Goal: Find specific page/section: Find specific page/section

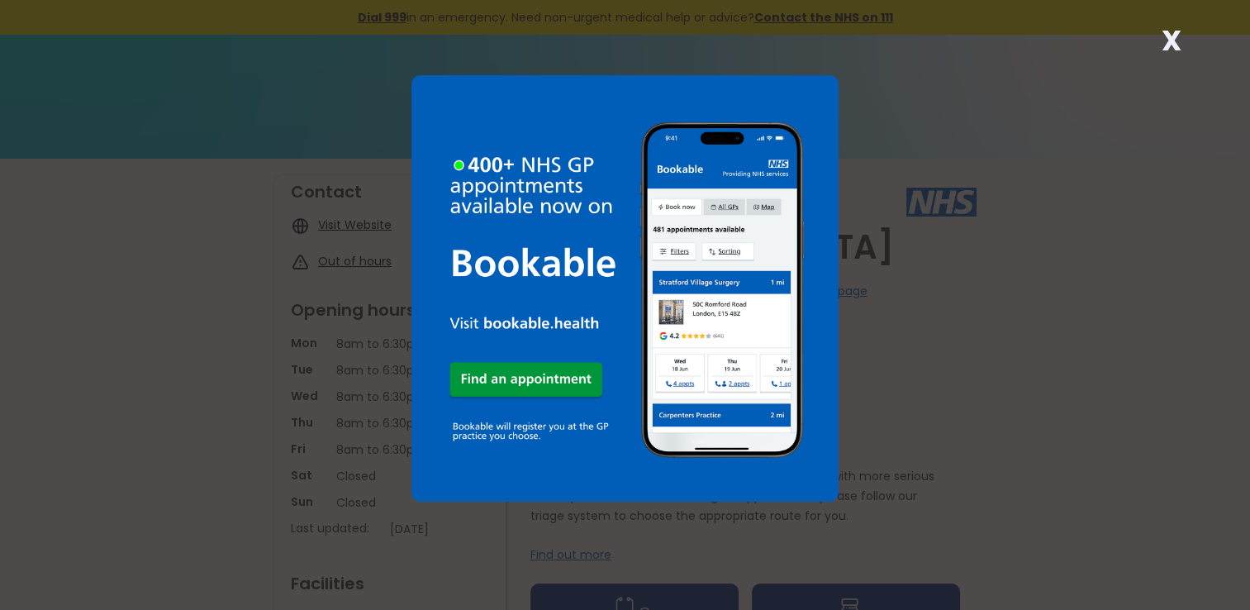
click at [1168, 35] on strong "X" at bounding box center [1170, 41] width 20 height 40
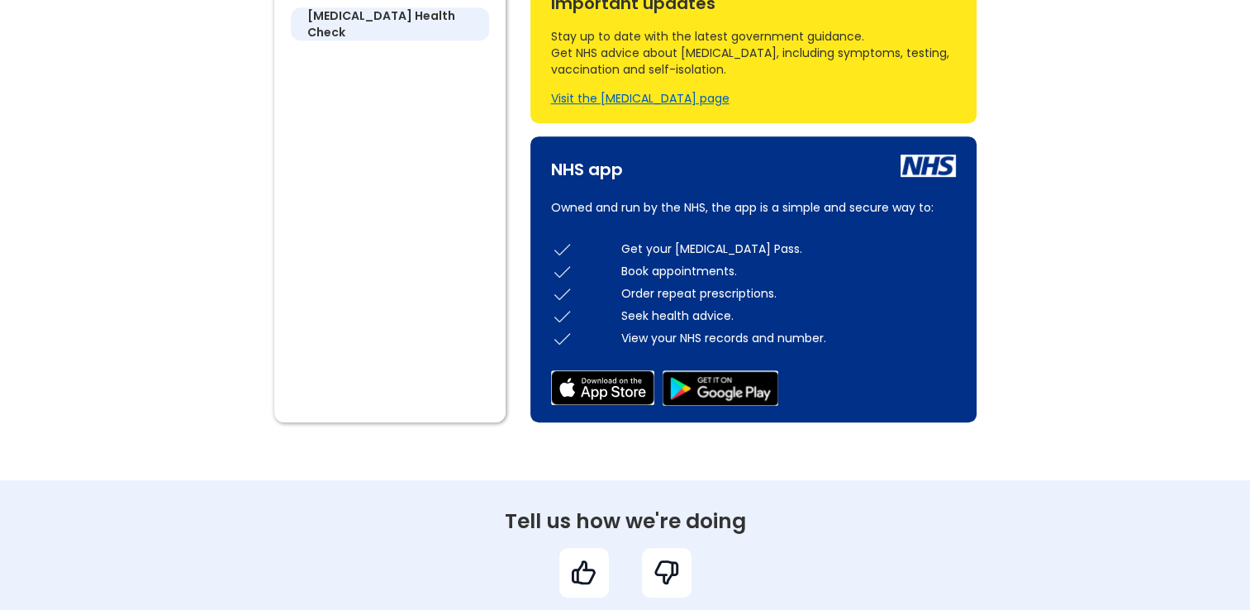
scroll to position [1218, 0]
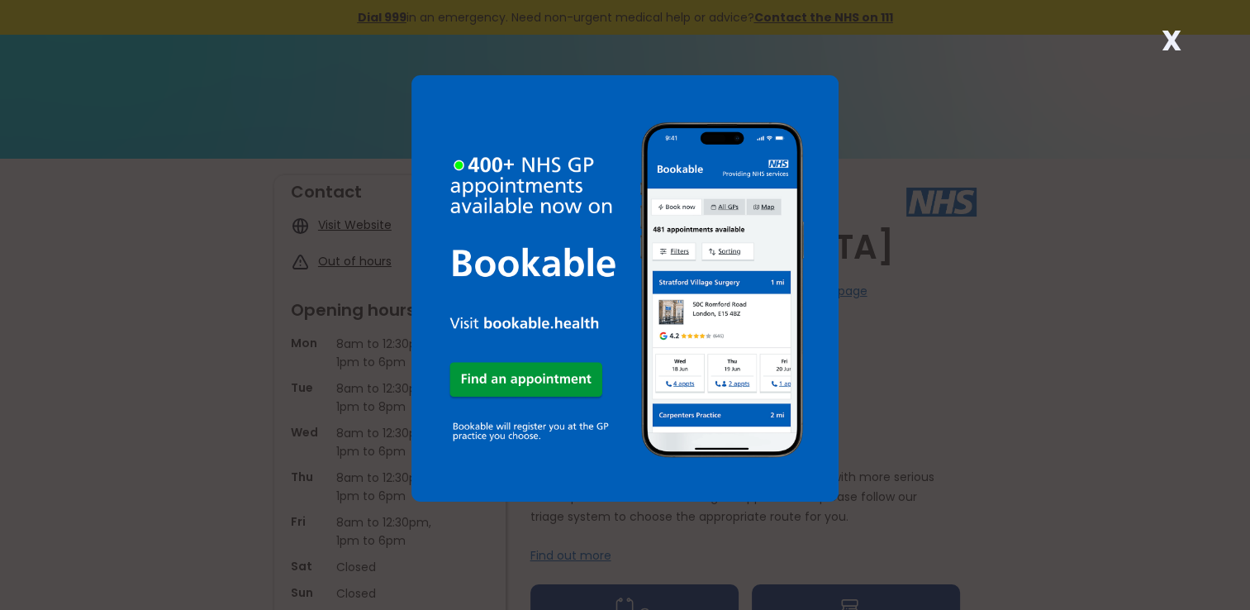
click at [1155, 42] on div "X" at bounding box center [1170, 47] width 33 height 33
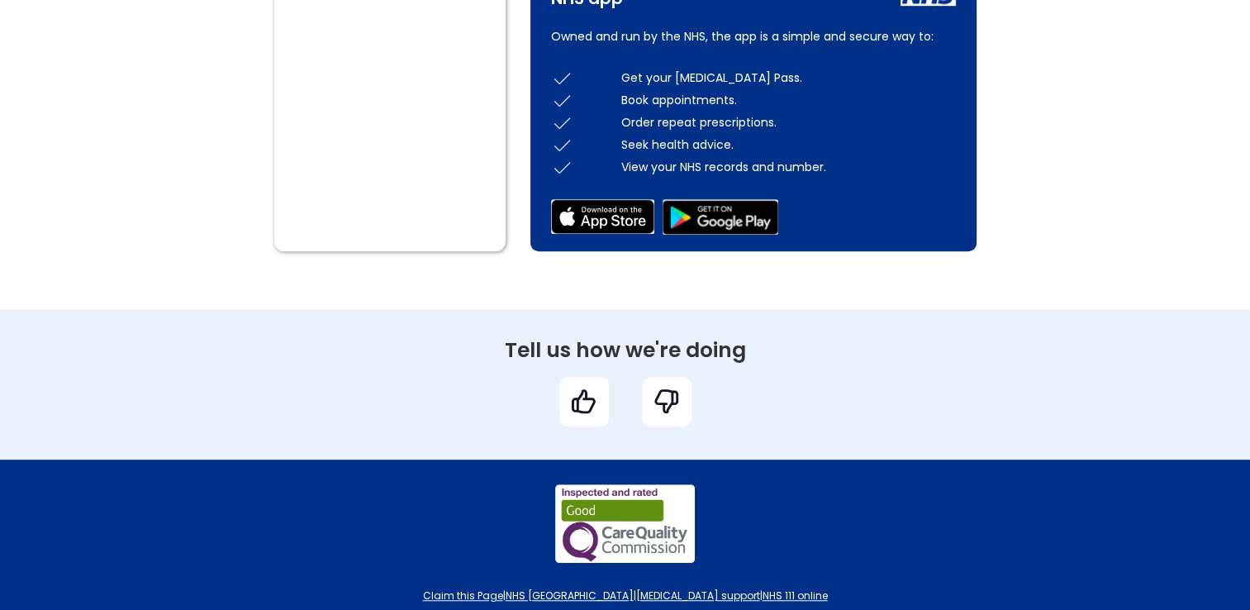
scroll to position [1135, 0]
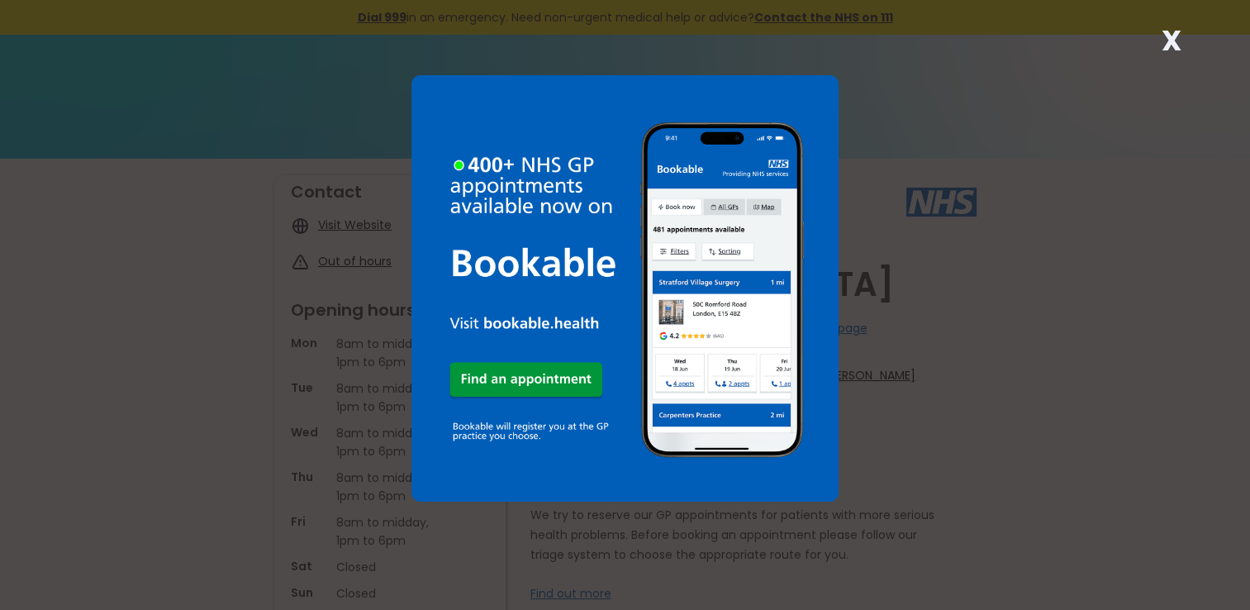
click at [1163, 30] on strong "X" at bounding box center [1170, 41] width 20 height 40
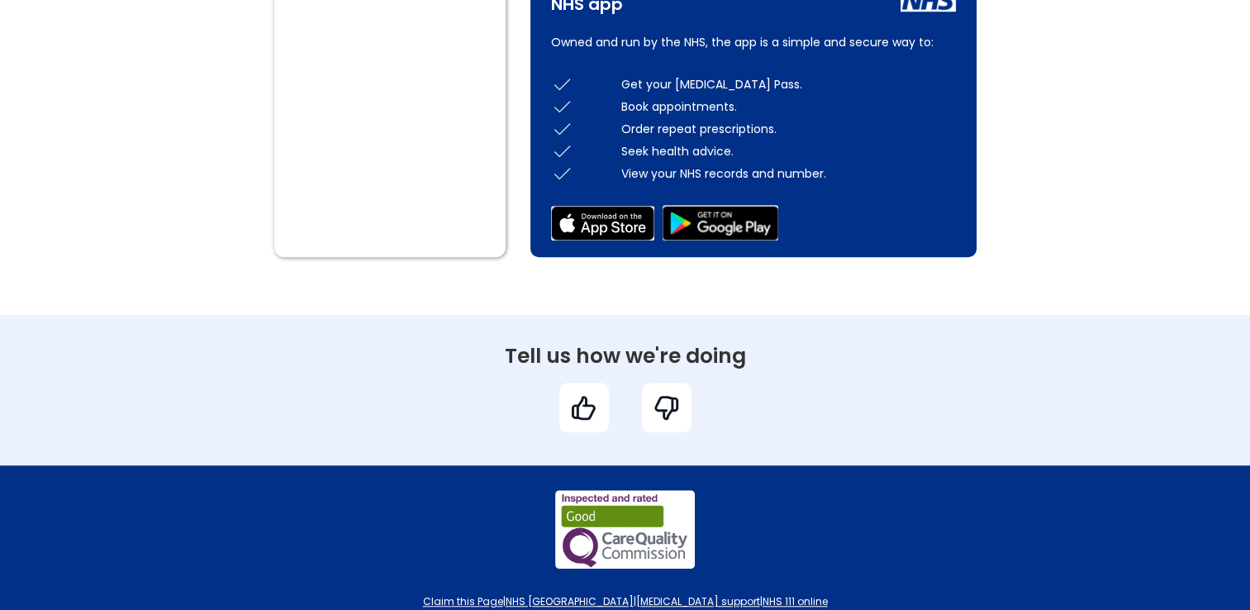
scroll to position [1201, 0]
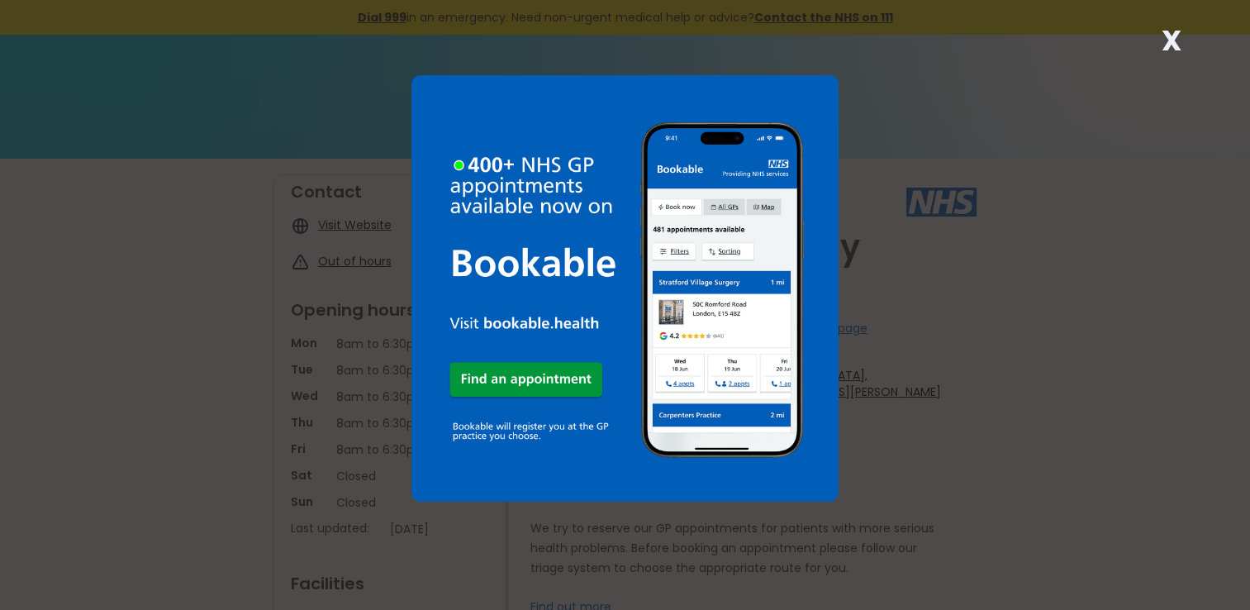
click at [1176, 45] on strong "X" at bounding box center [1170, 41] width 20 height 40
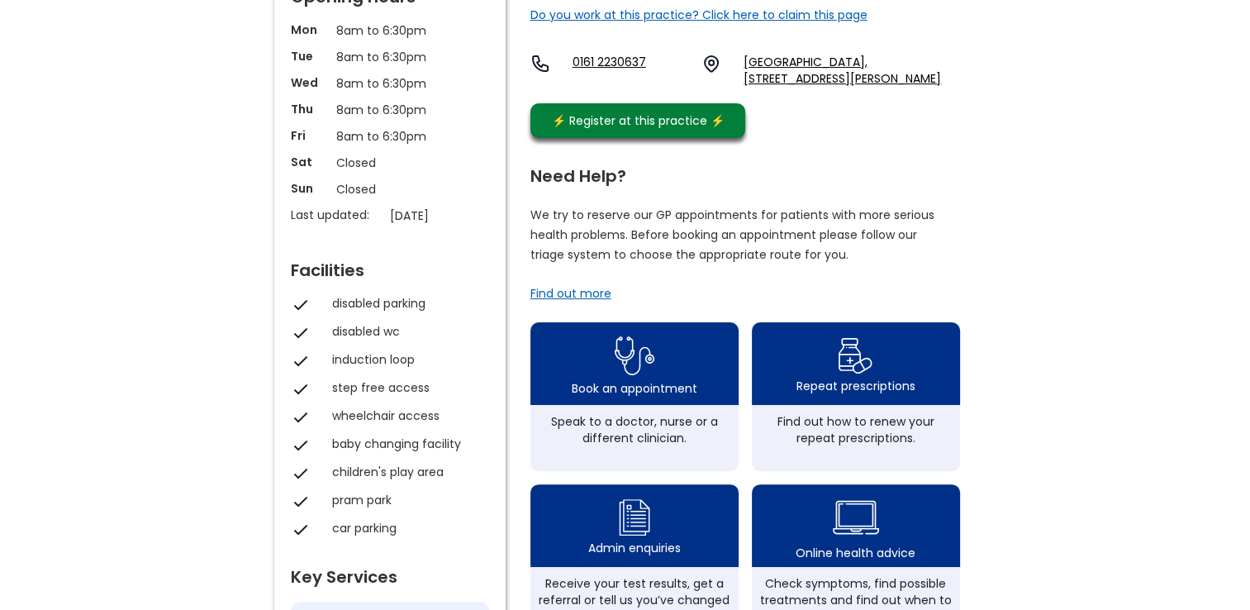
scroll to position [317, 0]
